Goal: Check status: Check status

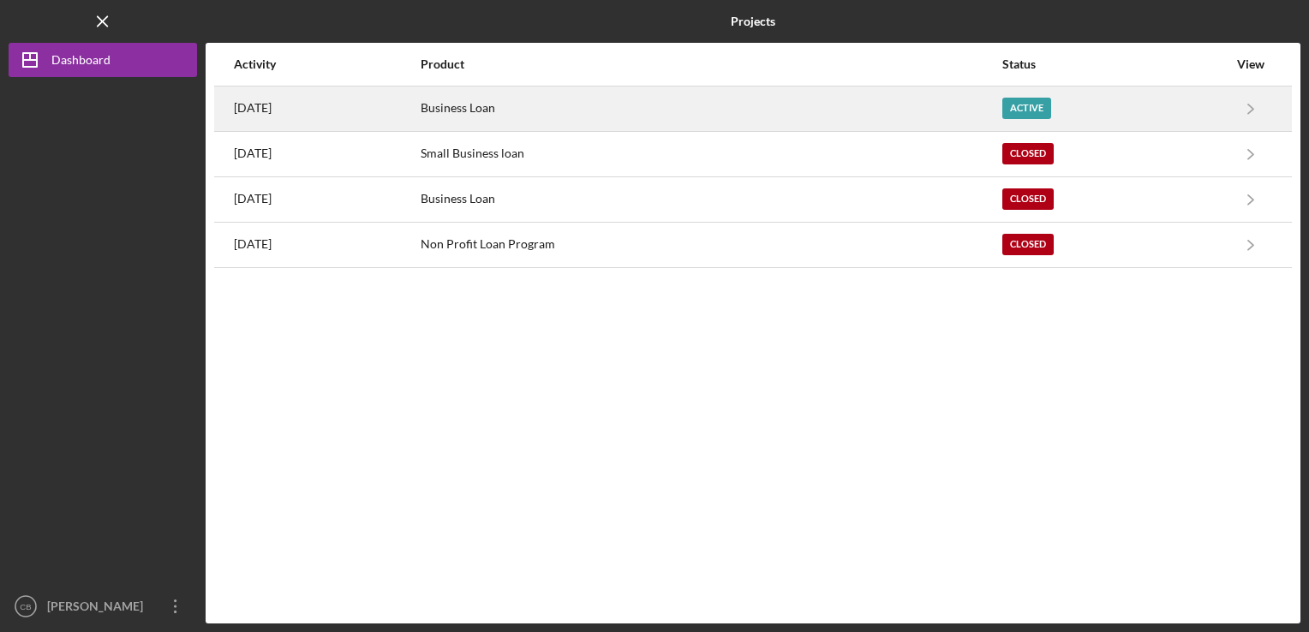
click at [723, 119] on div "Business Loan" at bounding box center [711, 108] width 580 height 43
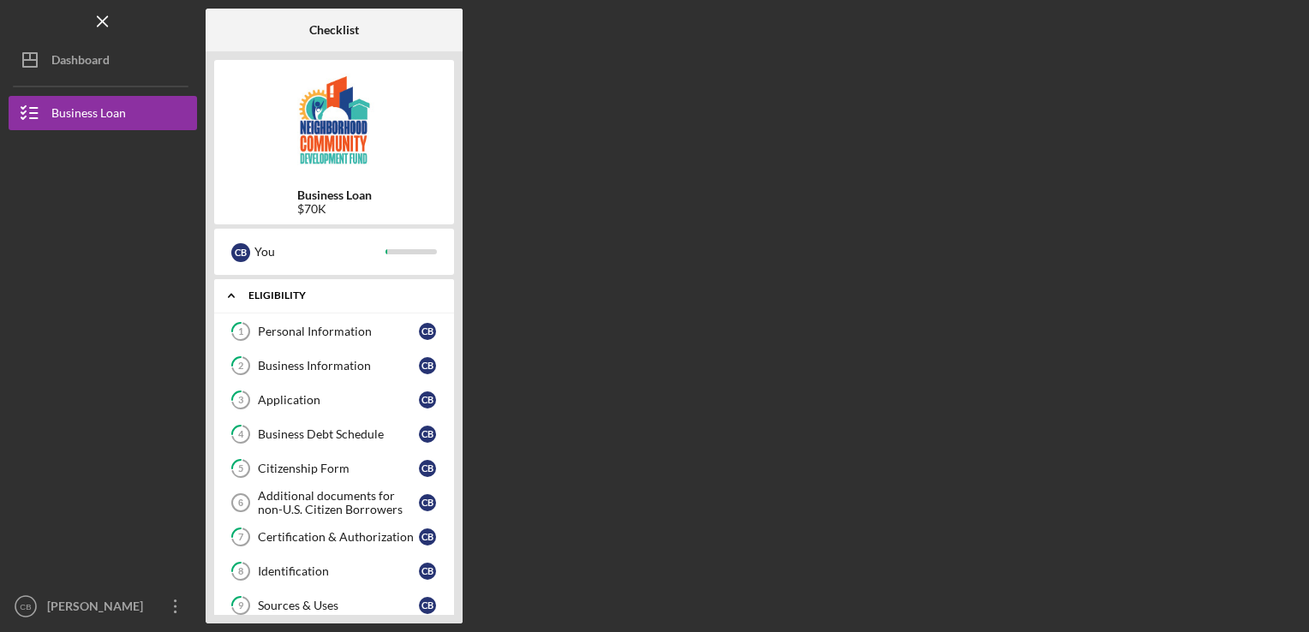
click at [338, 288] on div "Icon/Expander Eligibility 1 / 12" at bounding box center [334, 295] width 240 height 35
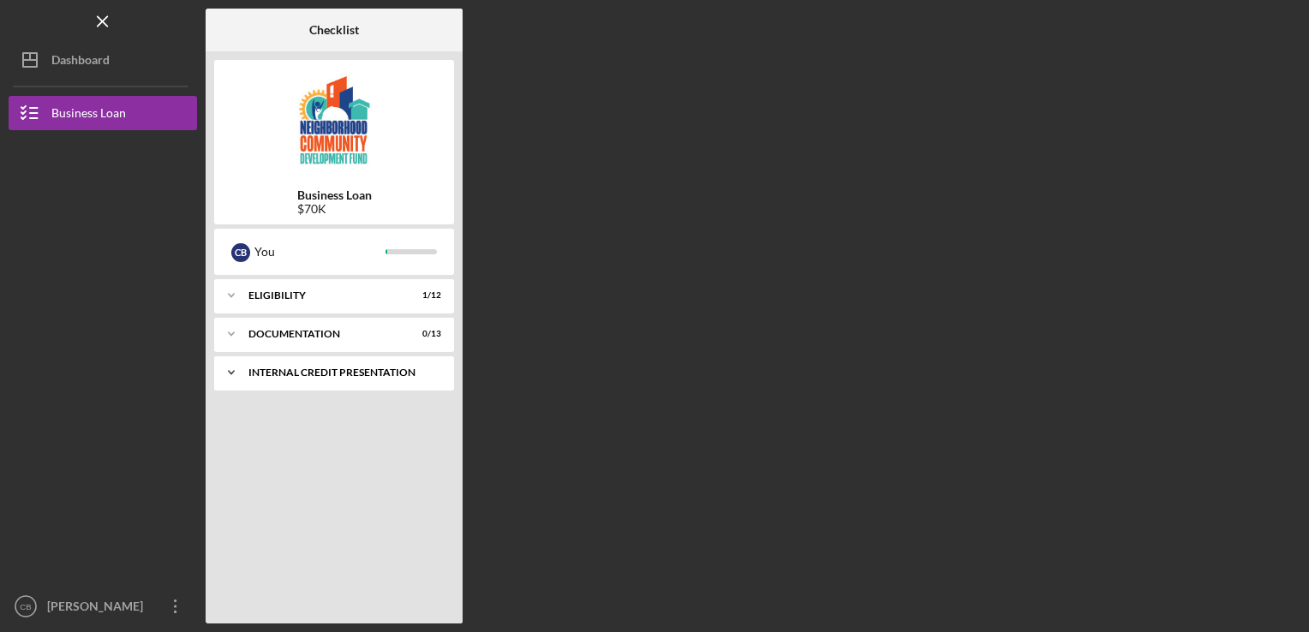
click at [342, 370] on div "Internal Credit Presentation" at bounding box center [340, 373] width 184 height 10
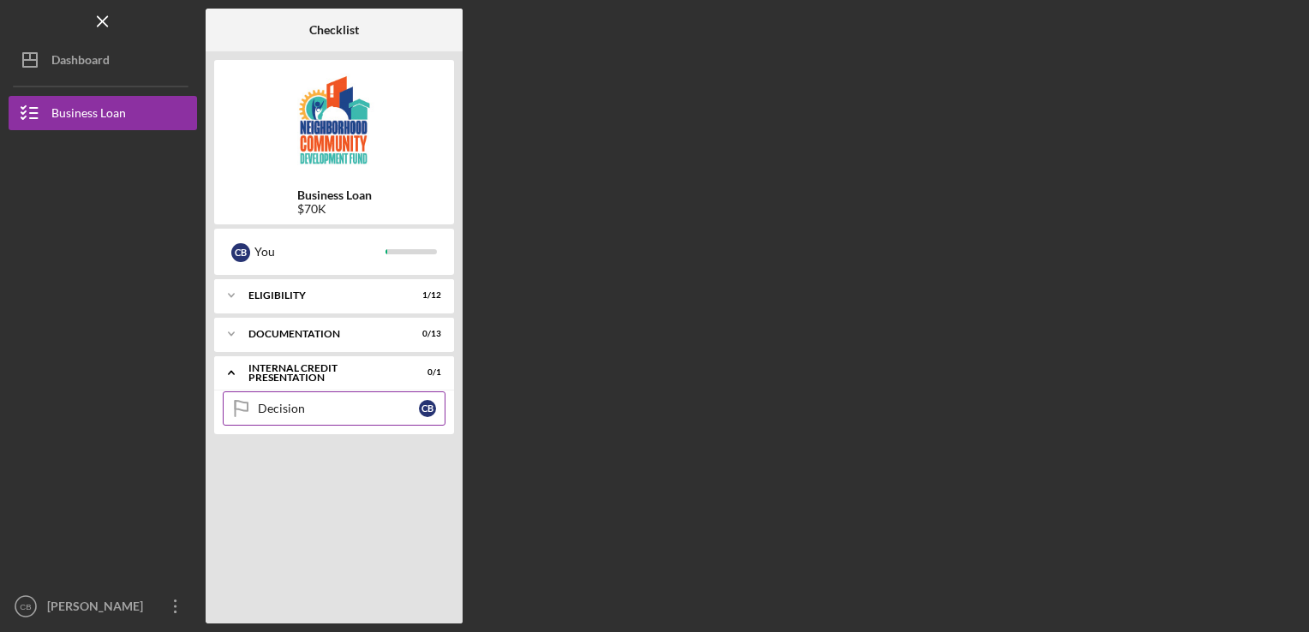
click at [333, 410] on div "Decision" at bounding box center [338, 409] width 161 height 14
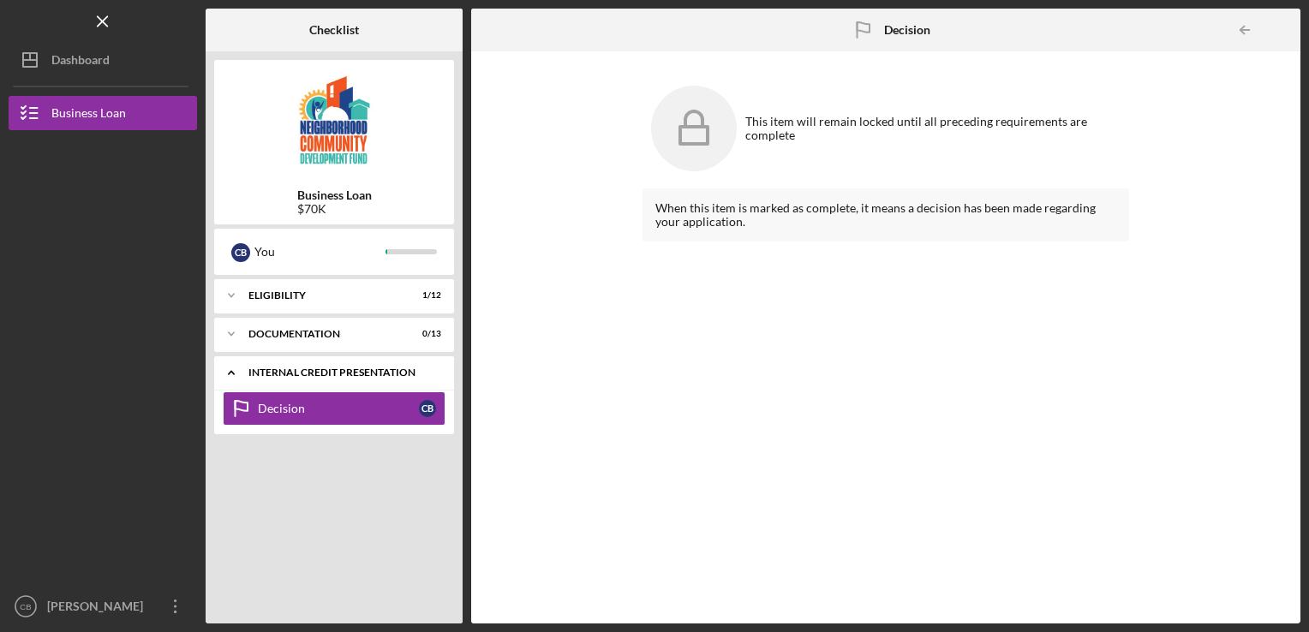
click at [343, 370] on div "Internal Credit Presentation" at bounding box center [340, 373] width 184 height 10
